Goal: Task Accomplishment & Management: Manage account settings

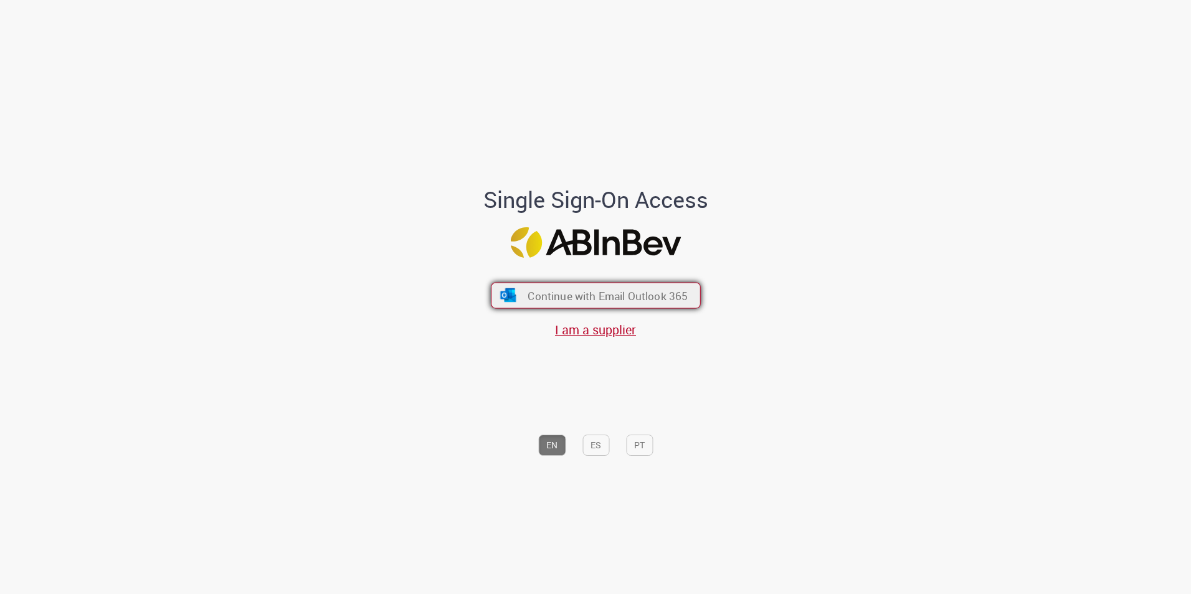
click at [534, 295] on span "Continue with Email Outlook 365" at bounding box center [608, 295] width 160 height 14
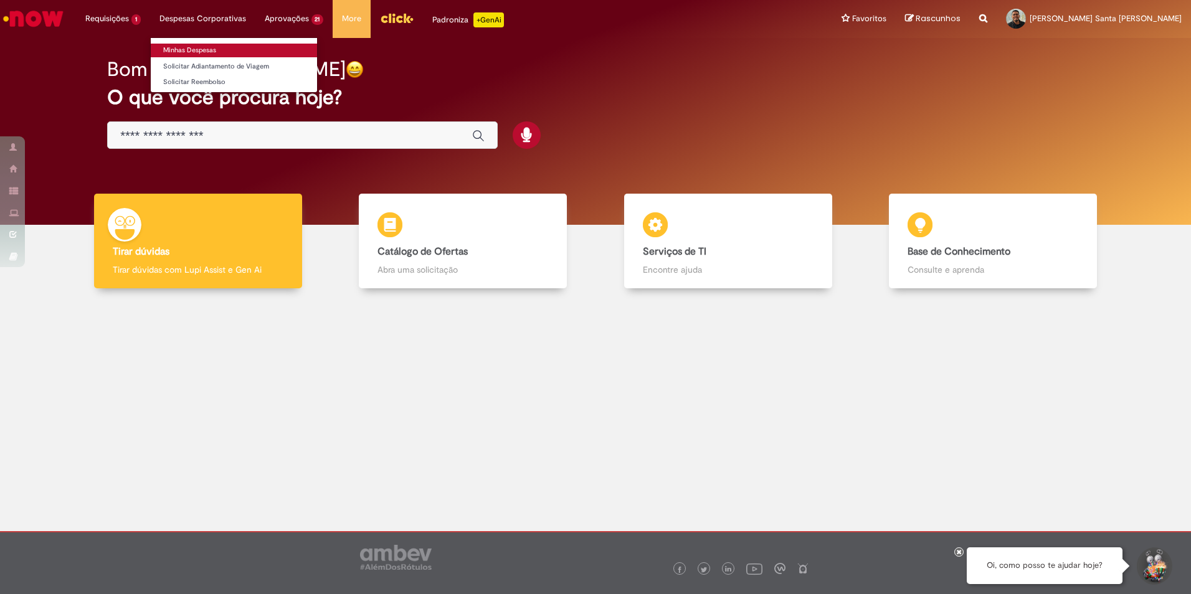
click at [197, 47] on link "Minhas Despesas" at bounding box center [234, 51] width 166 height 14
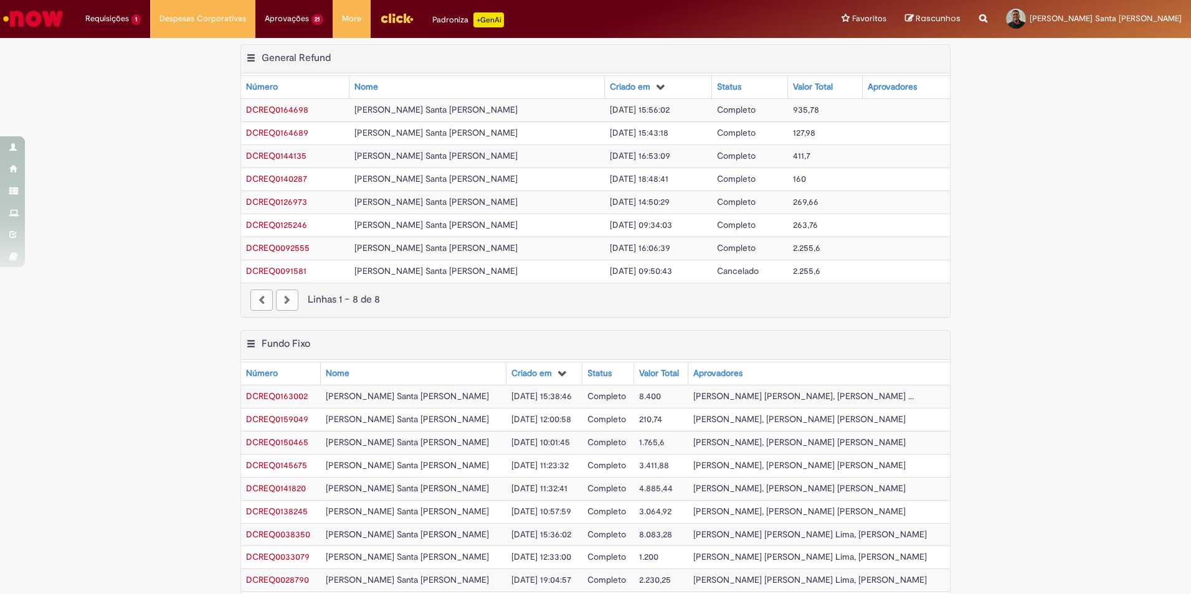
click at [47, 19] on img "Ir para a Homepage" at bounding box center [33, 18] width 64 height 25
